Goal: Task Accomplishment & Management: Manage account settings

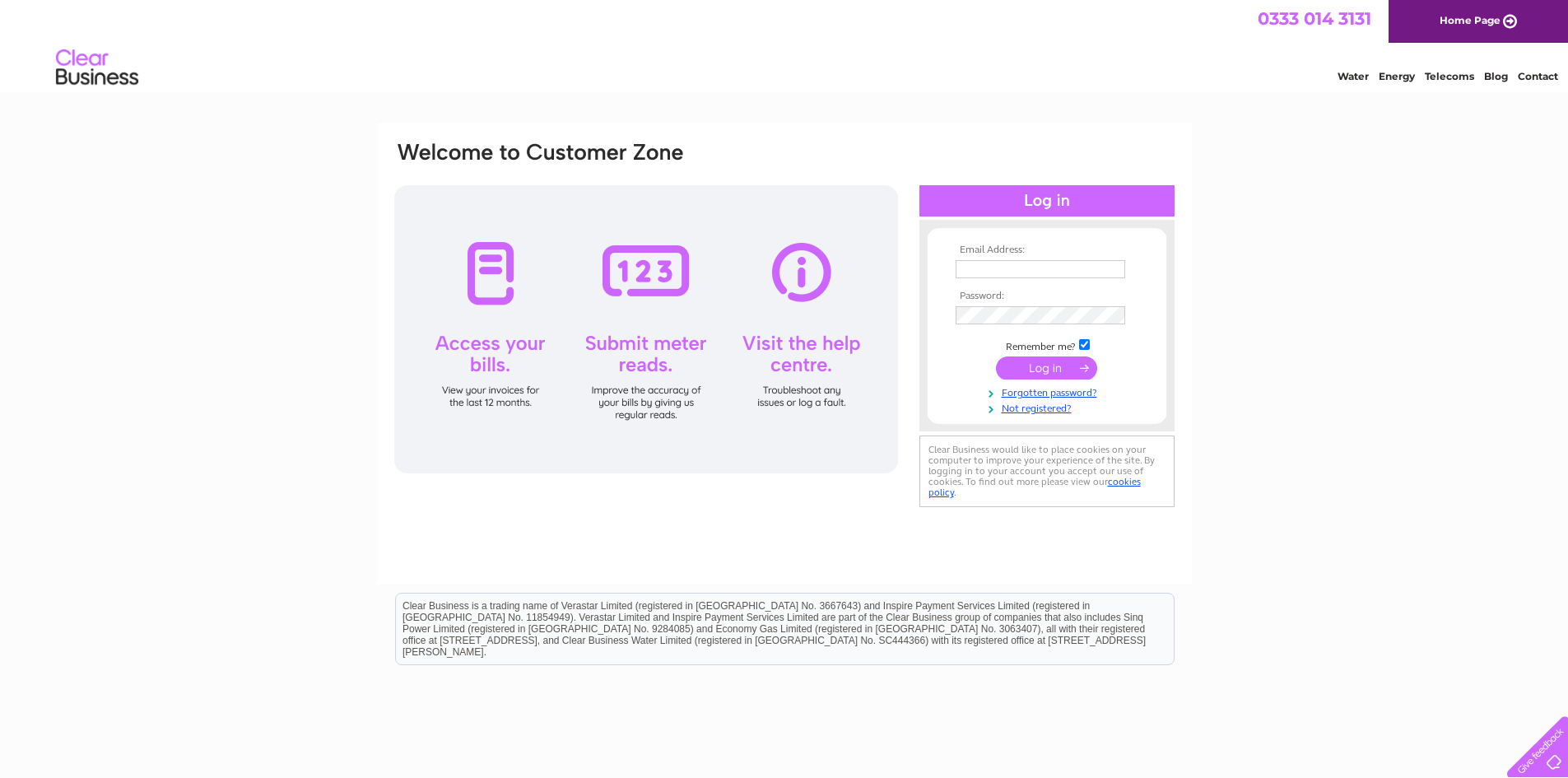
type input "[EMAIL_ADDRESS][DOMAIN_NAME]"
click at [1042, 366] on input "submit" at bounding box center [1046, 367] width 101 height 23
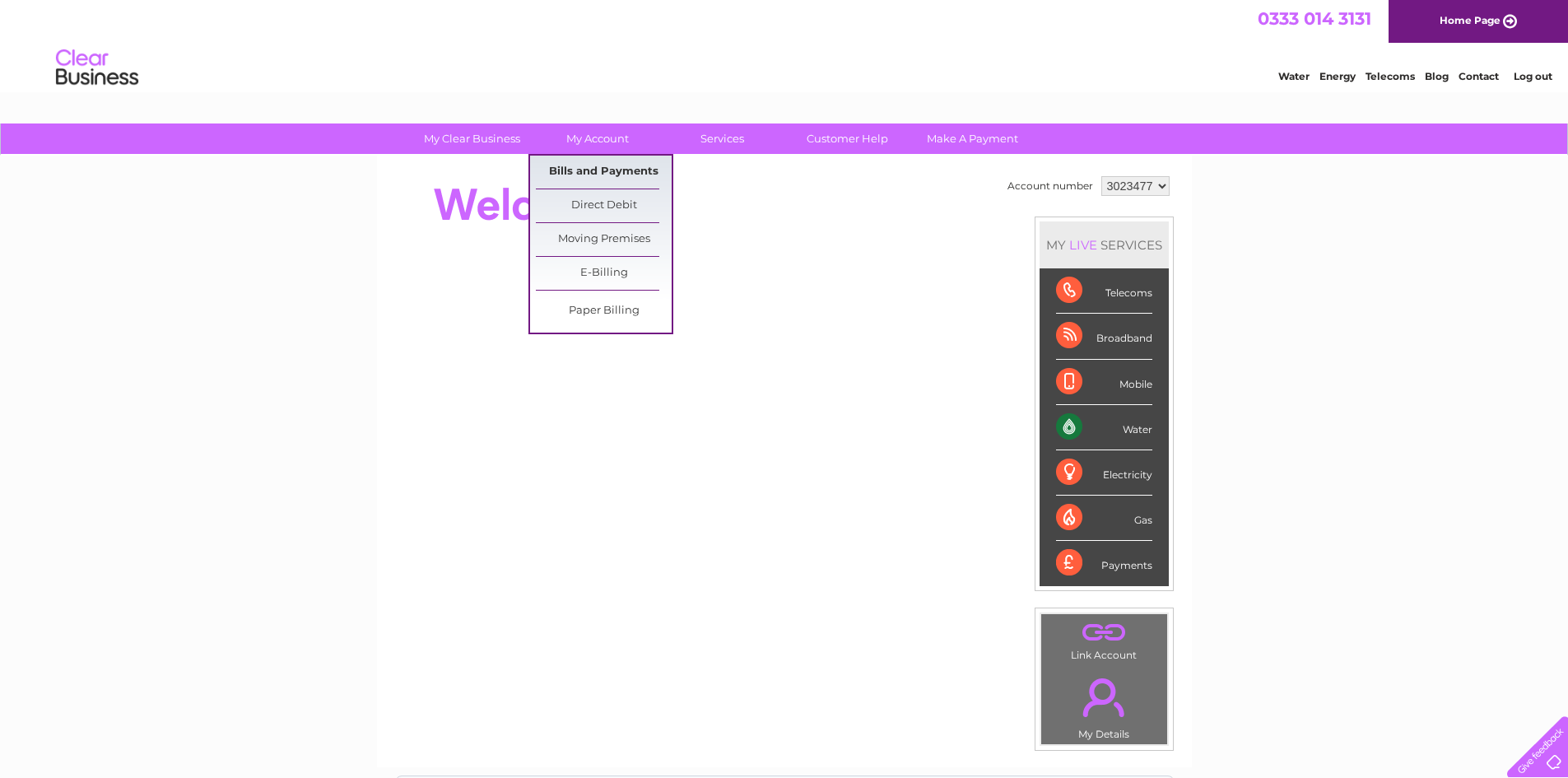
click at [593, 172] on link "Bills and Payments" at bounding box center [603, 171] width 136 height 32
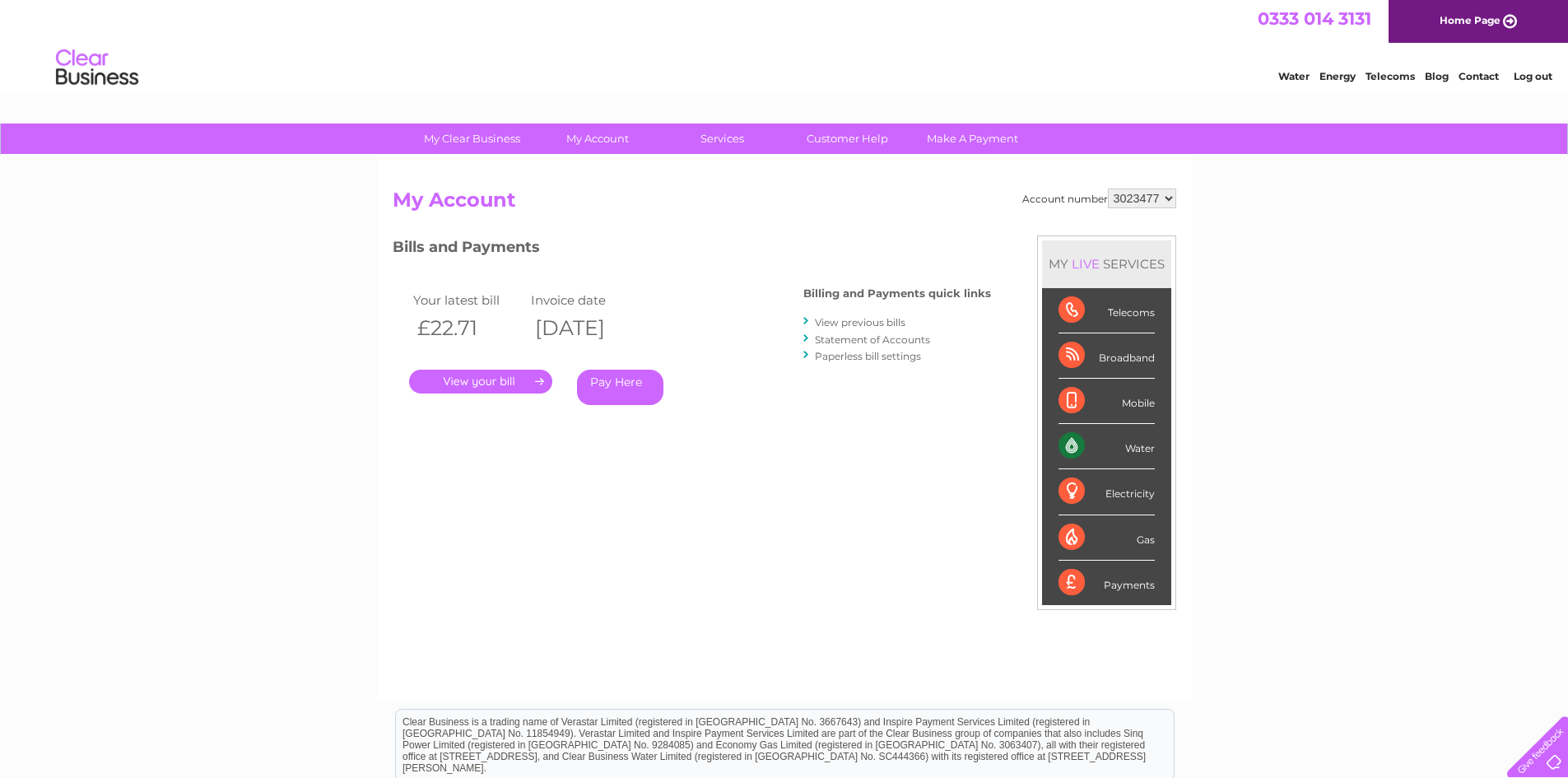
click at [470, 374] on link "." at bounding box center [481, 381] width 144 height 24
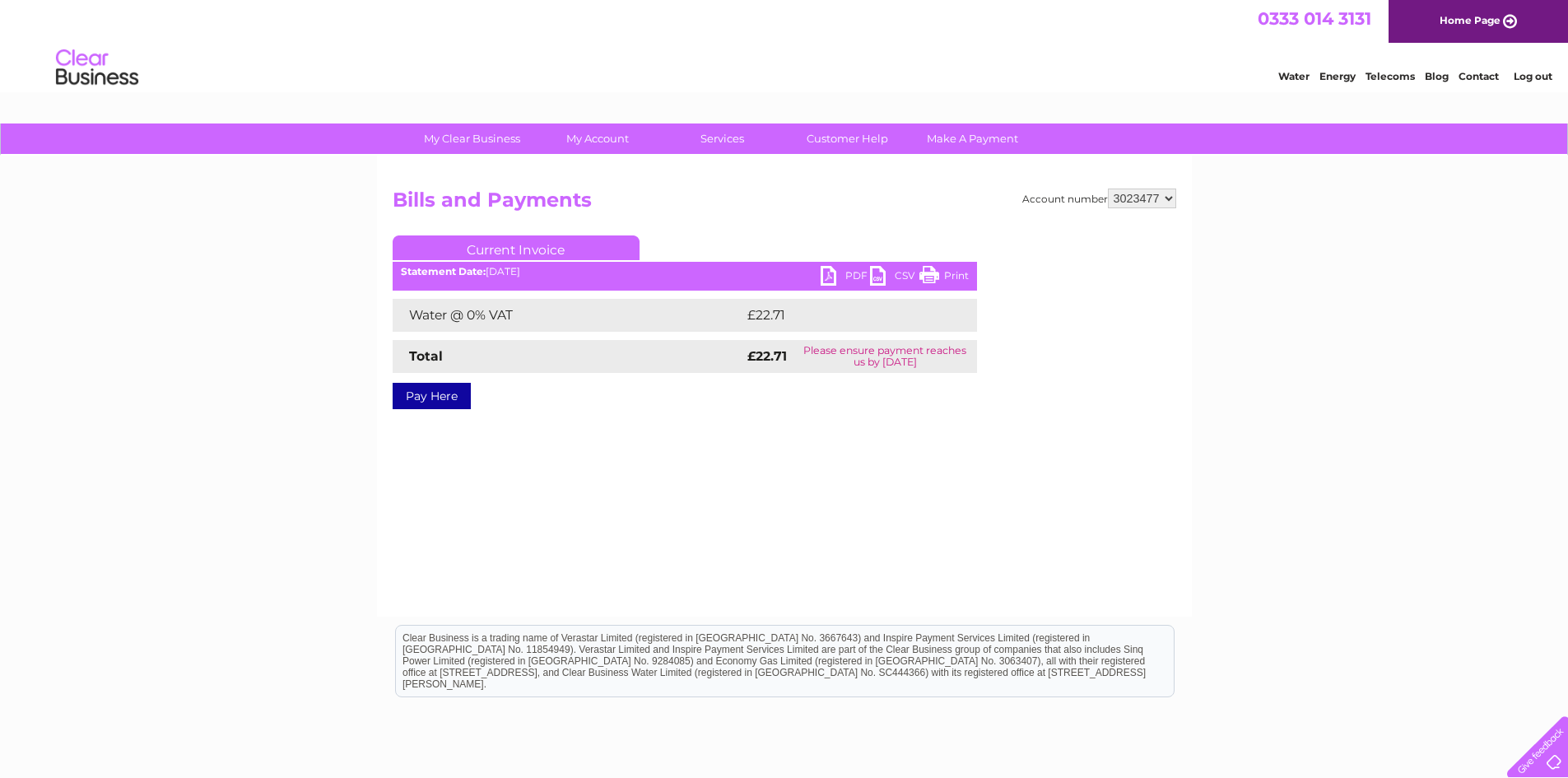
click at [847, 277] on link "PDF" at bounding box center [846, 278] width 49 height 24
